Goal: Check status: Check status

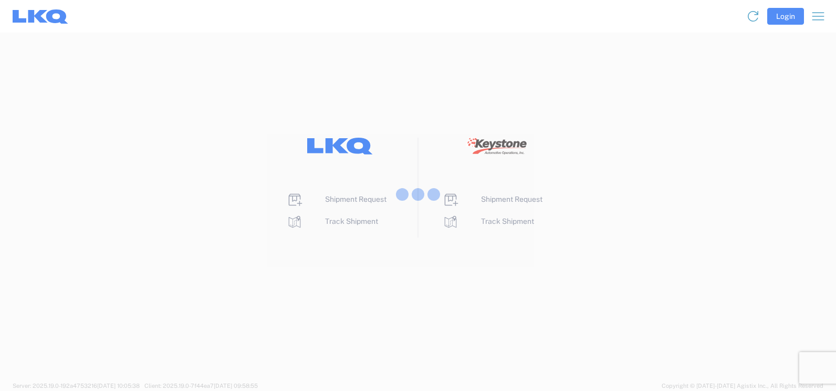
click at [340, 223] on div at bounding box center [418, 195] width 836 height 391
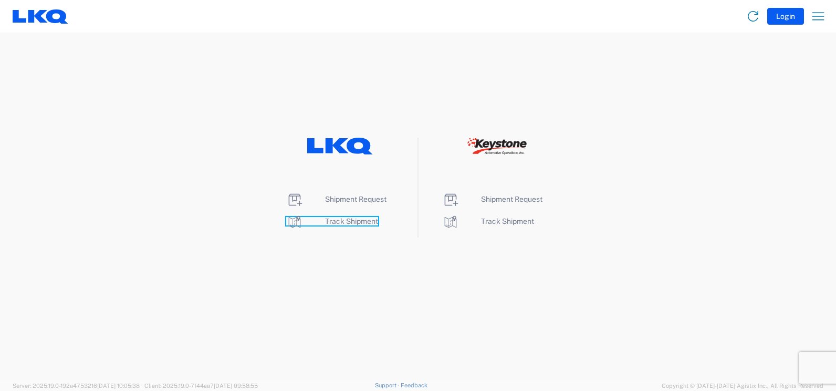
click at [340, 223] on span "Track Shipment" at bounding box center [351, 221] width 53 height 8
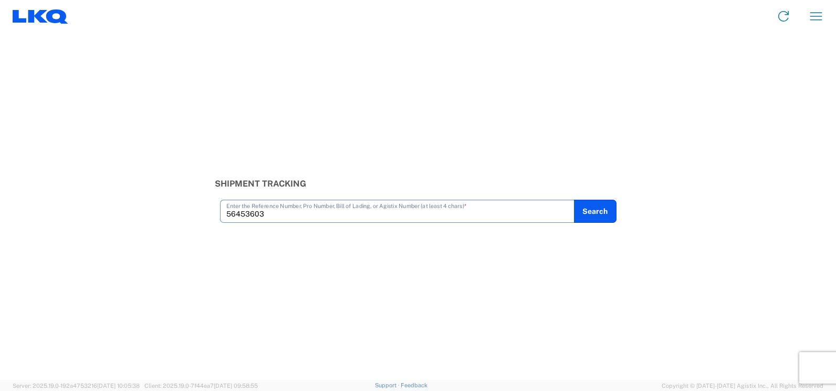
type input "56453603"
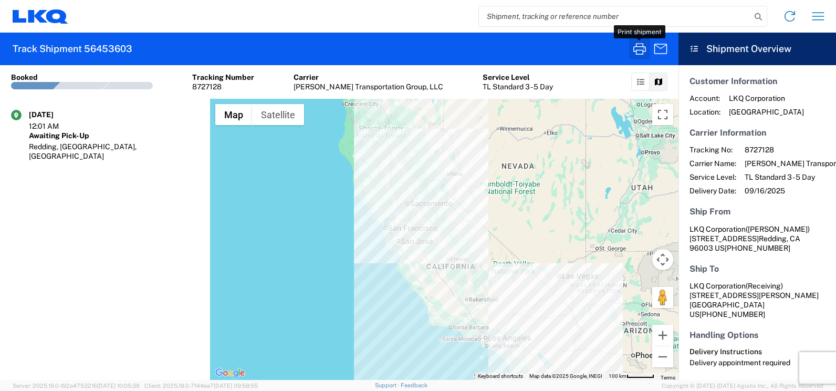
click at [643, 50] on icon "button" at bounding box center [639, 49] width 13 height 12
